Goal: Information Seeking & Learning: Learn about a topic

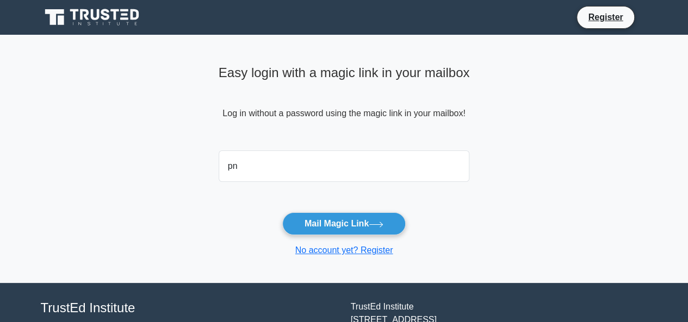
type input "pnsingh2512@gmail.com"
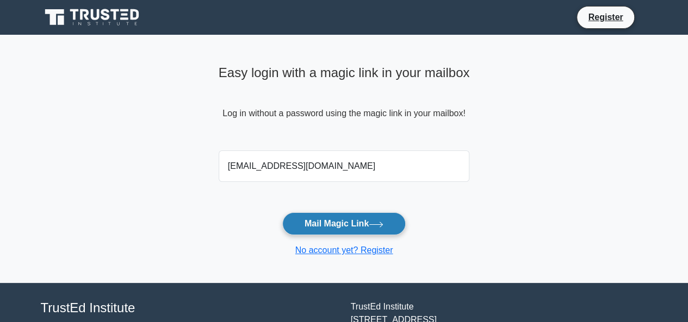
click at [341, 224] on button "Mail Magic Link" at bounding box center [343, 224] width 123 height 23
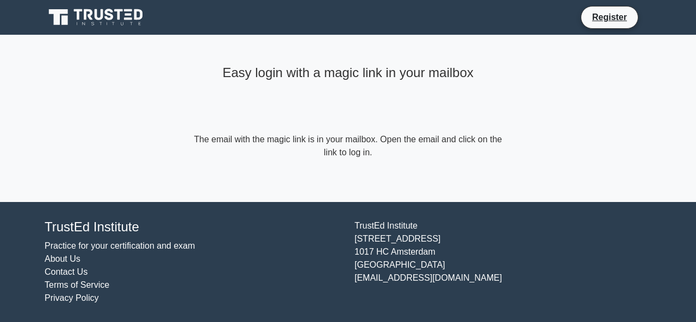
click at [120, 15] on icon at bounding box center [119, 14] width 9 height 11
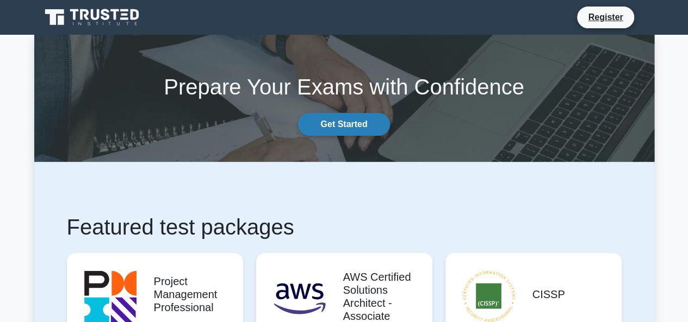
click at [329, 125] on link "Get Started" at bounding box center [343, 124] width 91 height 23
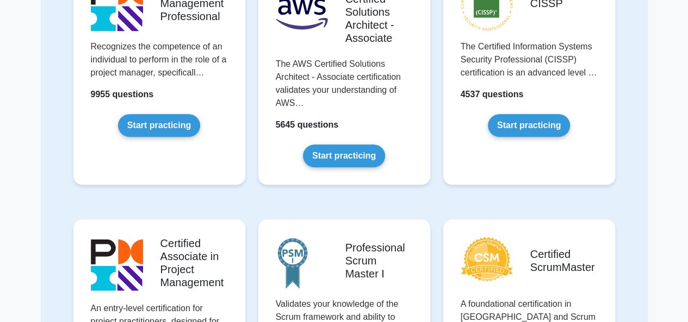
scroll to position [163, 0]
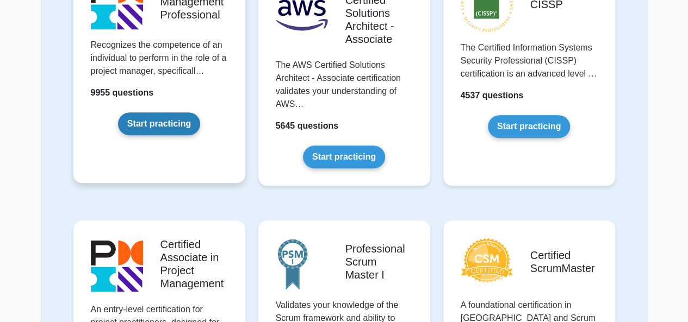
click at [159, 121] on link "Start practicing" at bounding box center [159, 124] width 82 height 23
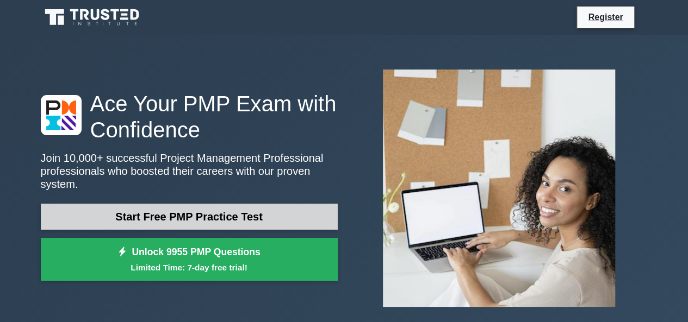
click at [259, 208] on link "Start Free PMP Practice Test" at bounding box center [189, 217] width 297 height 26
